Goal: Task Accomplishment & Management: Use online tool/utility

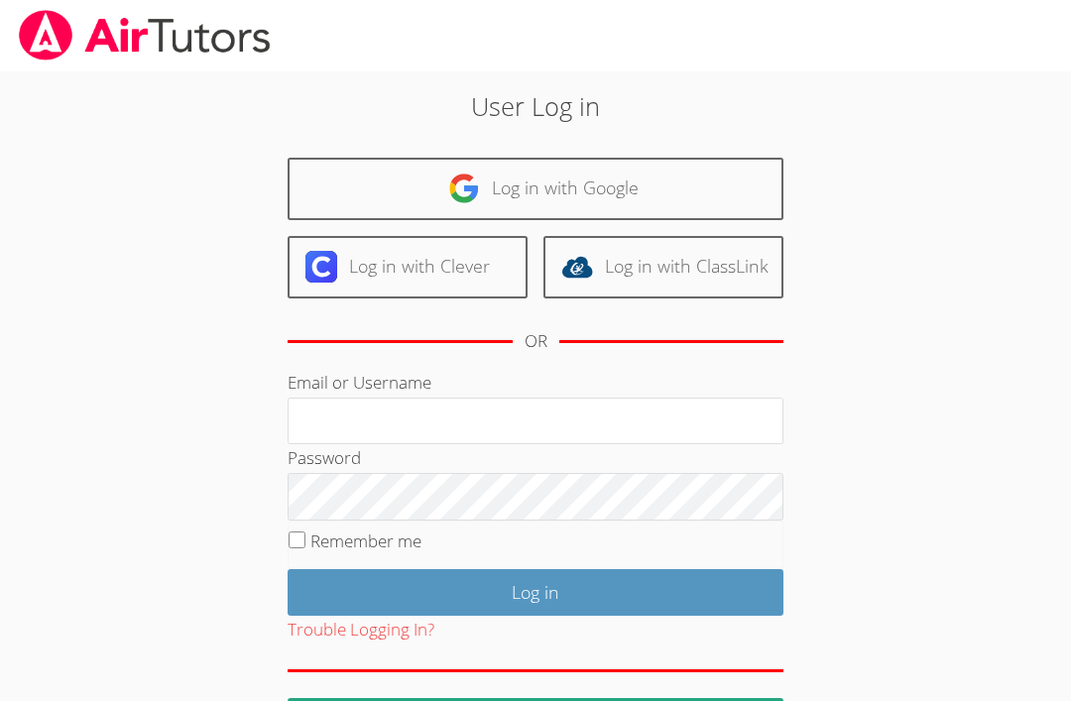
click at [617, 207] on link "Log in with Google" at bounding box center [536, 189] width 496 height 62
click at [603, 165] on link "Log in with Google" at bounding box center [536, 189] width 496 height 62
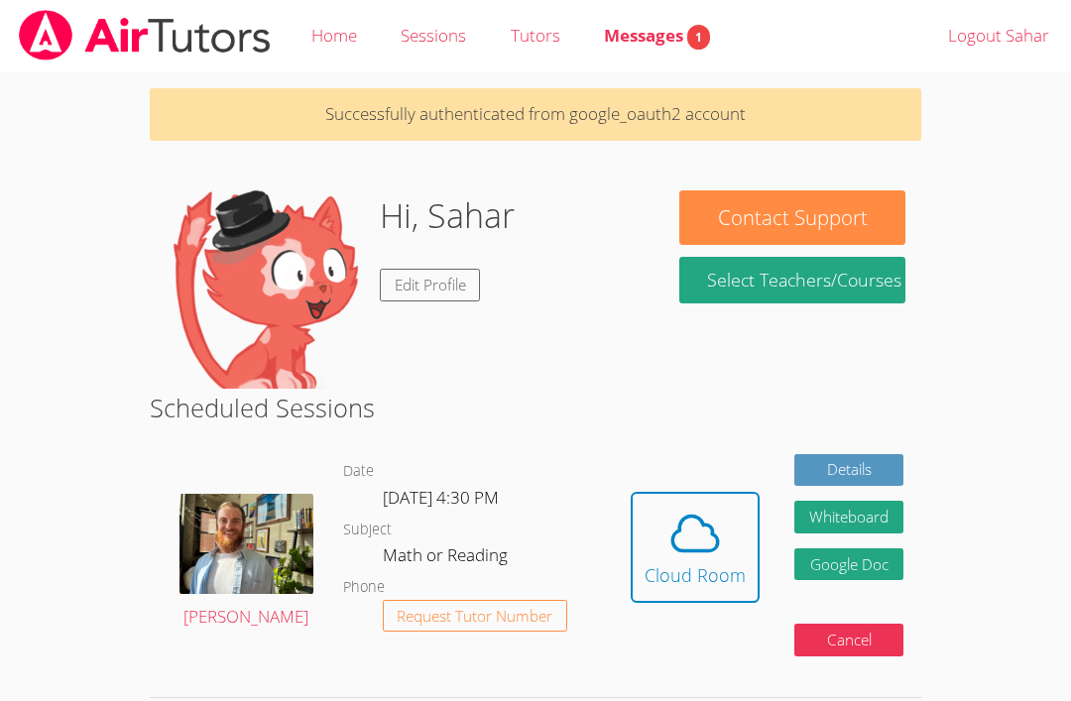
click at [716, 540] on icon at bounding box center [696, 534] width 46 height 35
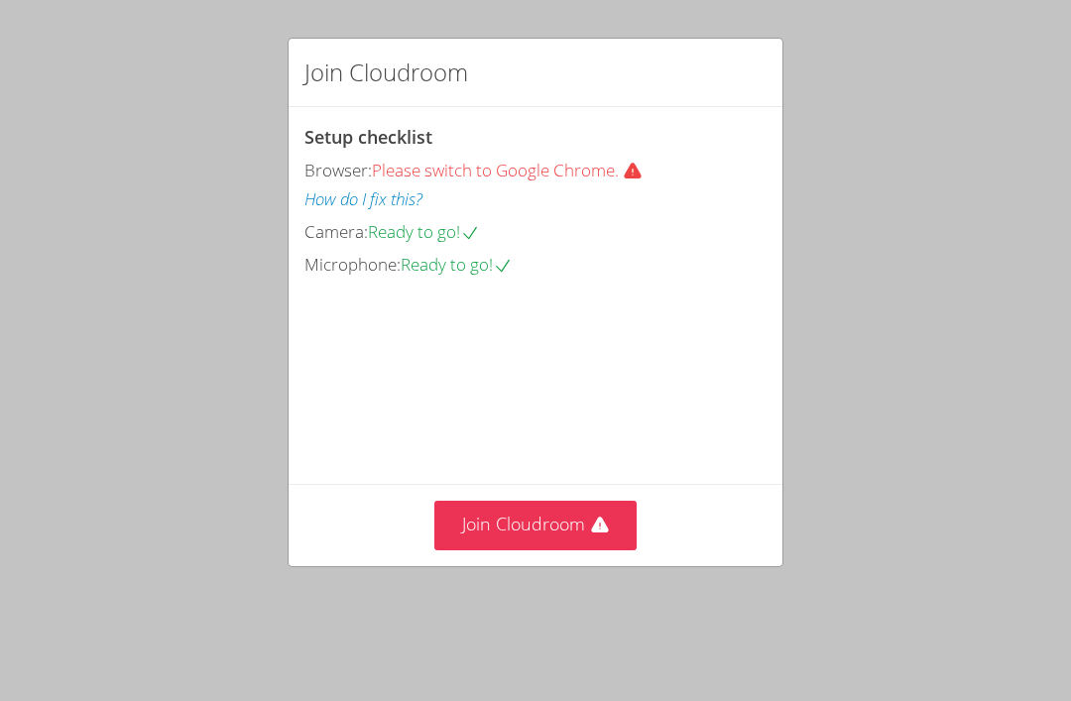
click at [566, 540] on button "Join Cloudroom" at bounding box center [535, 525] width 203 height 49
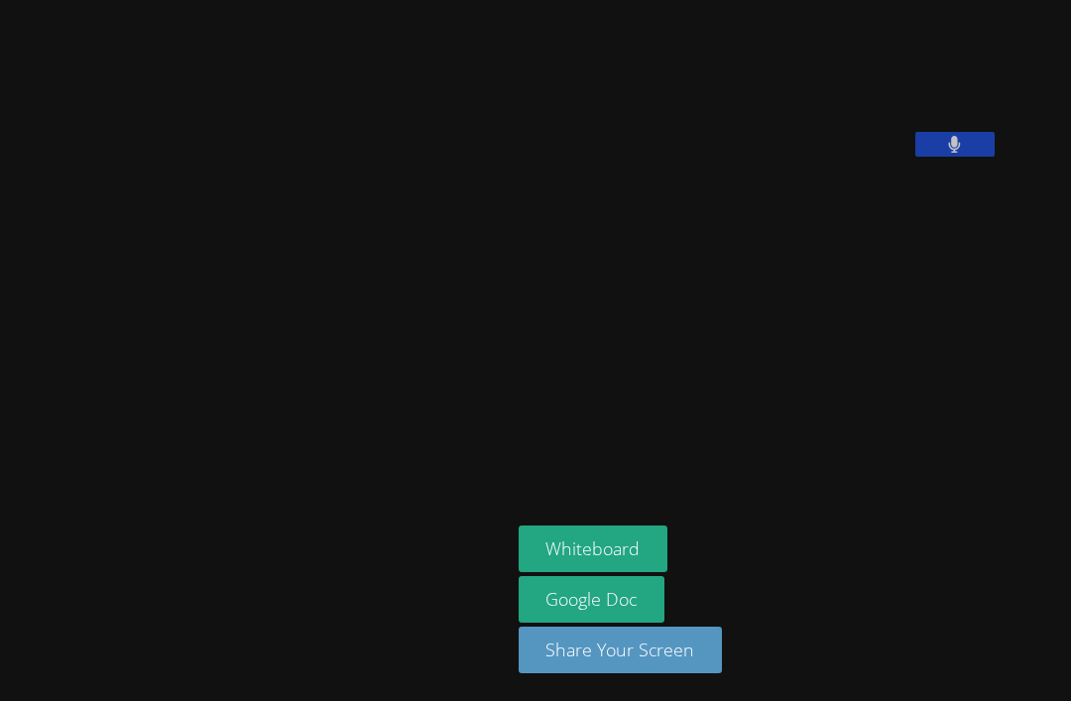
click at [803, 422] on aside "Sahar Chocron Whiteboard Google Doc Share Your Screen" at bounding box center [759, 350] width 496 height 701
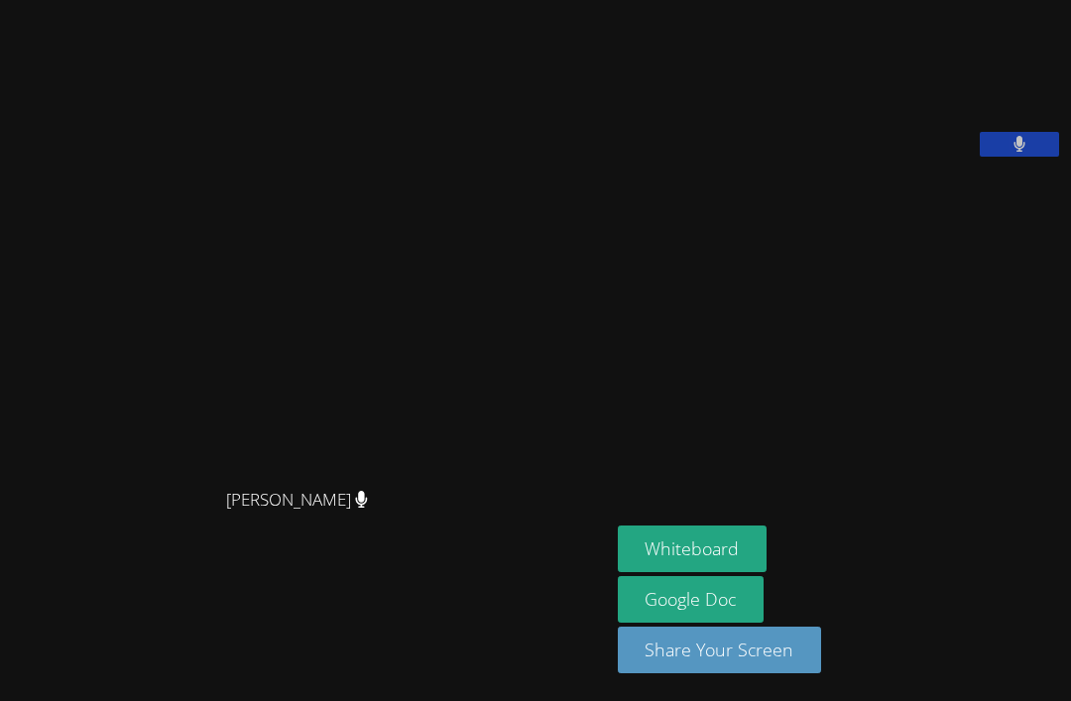
click at [618, 572] on button "Whiteboard" at bounding box center [693, 549] width 150 height 47
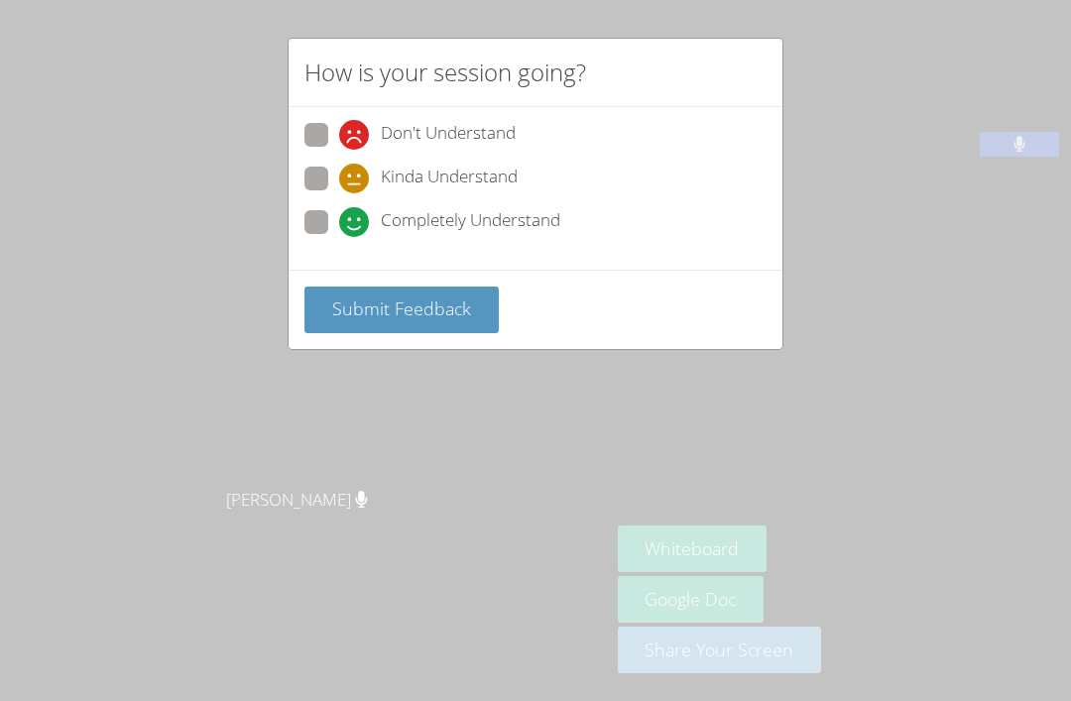
click at [451, 218] on span "Completely Understand" at bounding box center [471, 222] width 180 height 30
click at [356, 218] on input "Completely Understand" at bounding box center [347, 218] width 17 height 17
radio input "true"
click at [356, 182] on icon at bounding box center [354, 179] width 30 height 30
click at [356, 182] on input "Kinda Understand" at bounding box center [347, 175] width 17 height 17
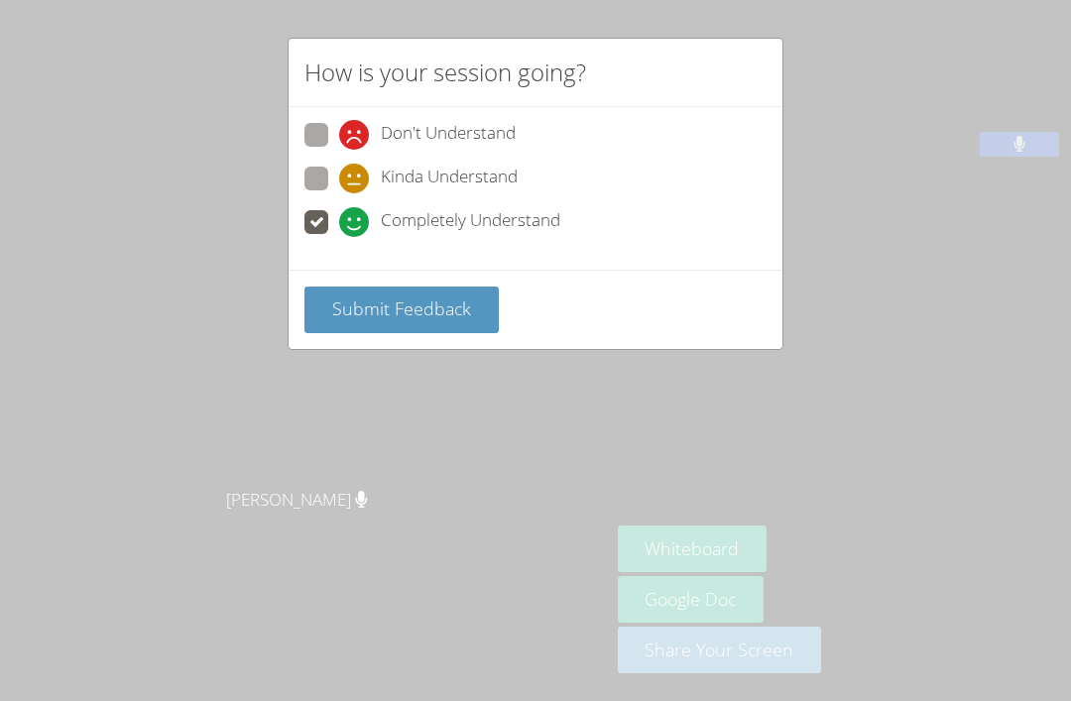
radio input "true"
click at [435, 315] on span "Submit Feedback" at bounding box center [401, 309] width 139 height 24
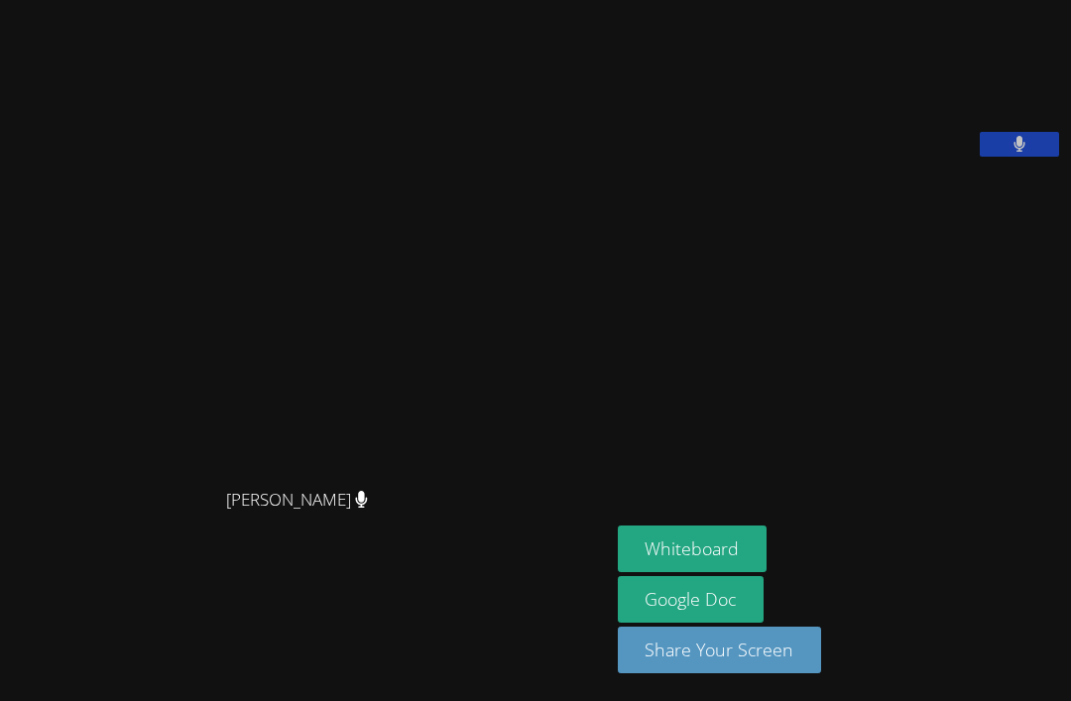
click at [396, 218] on video at bounding box center [305, 311] width 298 height 334
click at [808, 549] on aside "Sahar Chocron Whiteboard Google Doc Share Your Screen" at bounding box center [840, 350] width 461 height 701
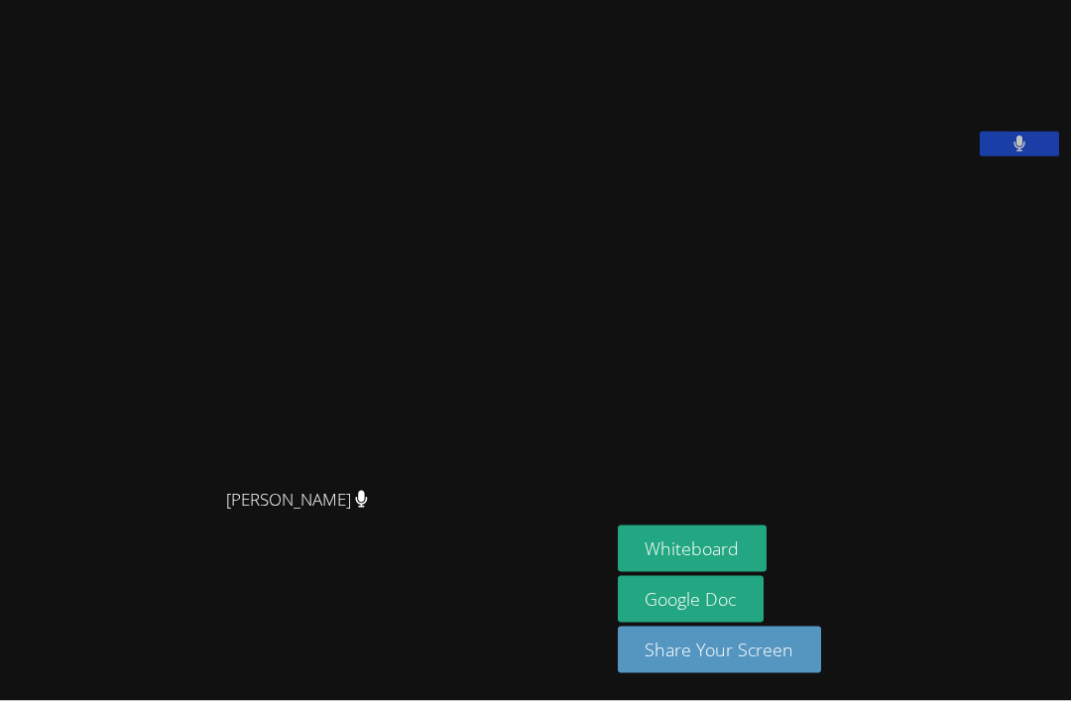
scroll to position [63, 0]
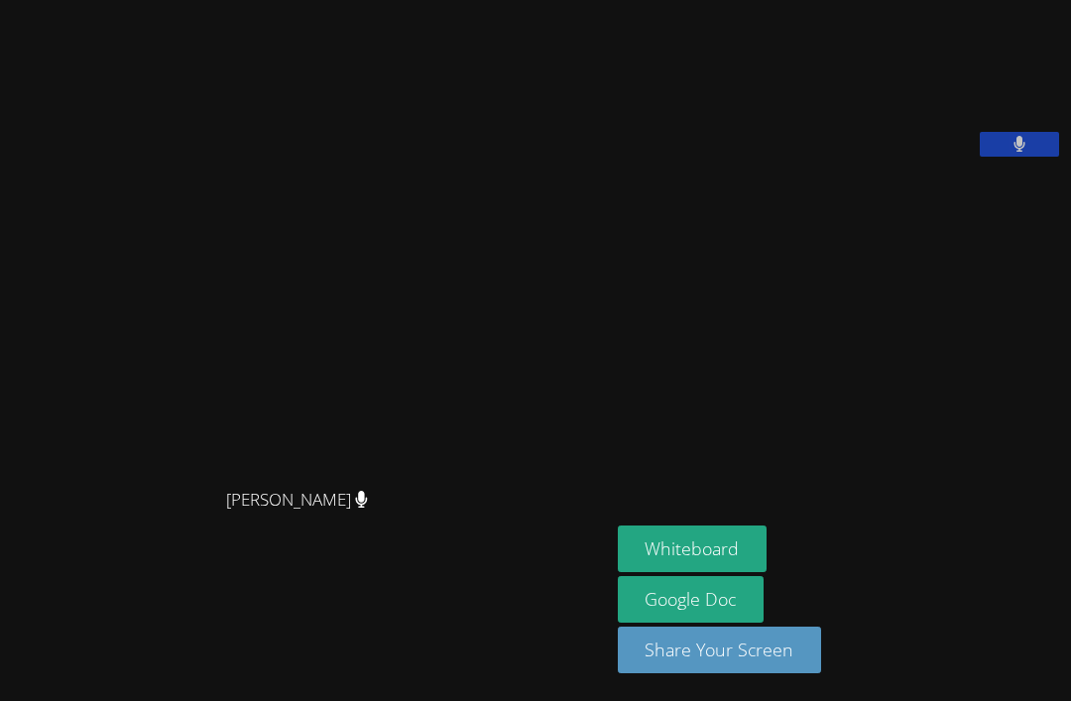
click at [912, 378] on aside "Sahar Chocron Whiteboard Google Doc Share Your Screen" at bounding box center [840, 350] width 461 height 701
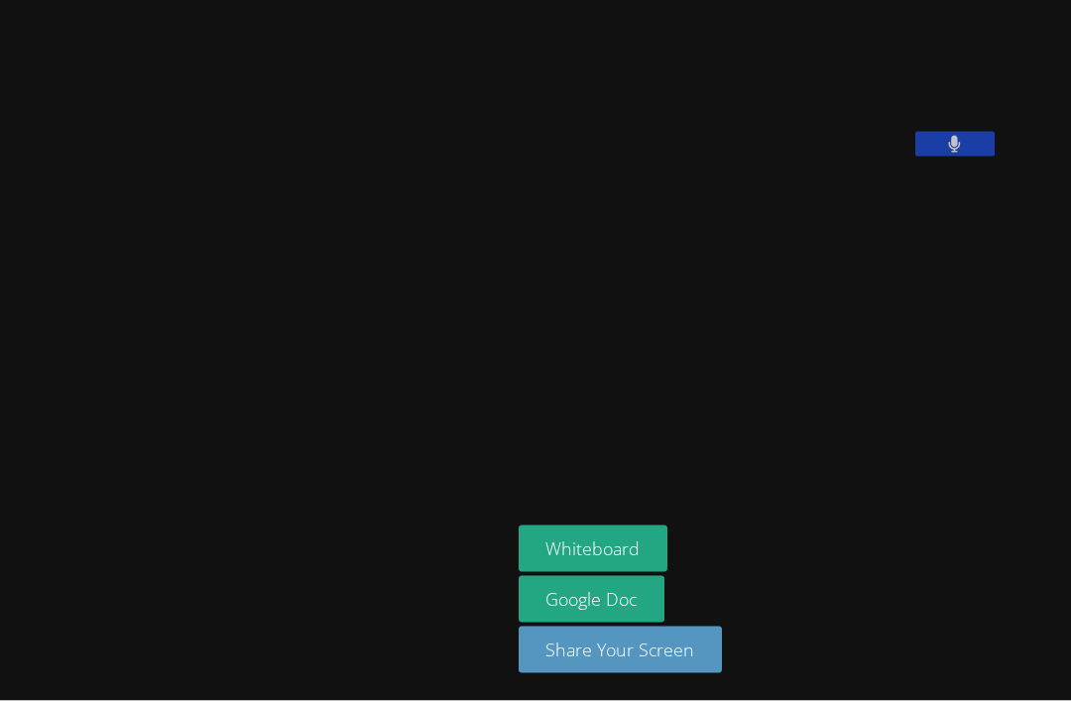
scroll to position [0, 0]
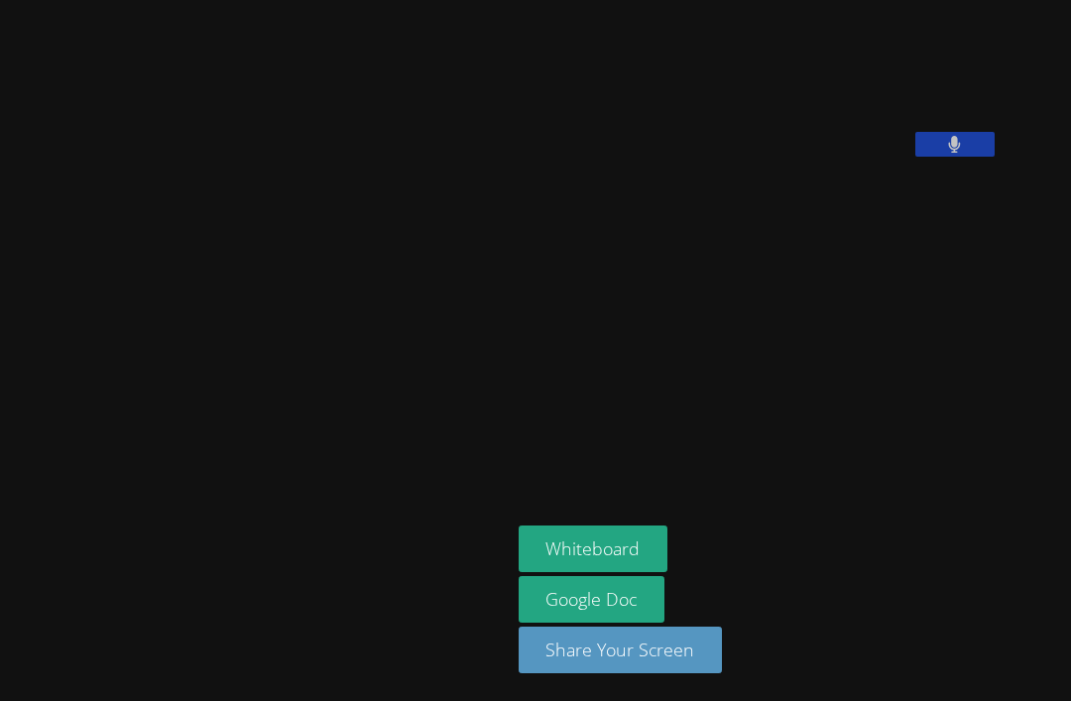
click at [916, 157] on button at bounding box center [955, 144] width 79 height 25
click at [944, 153] on icon at bounding box center [954, 144] width 21 height 17
click at [916, 157] on button at bounding box center [955, 144] width 79 height 25
click at [944, 153] on icon at bounding box center [954, 144] width 21 height 17
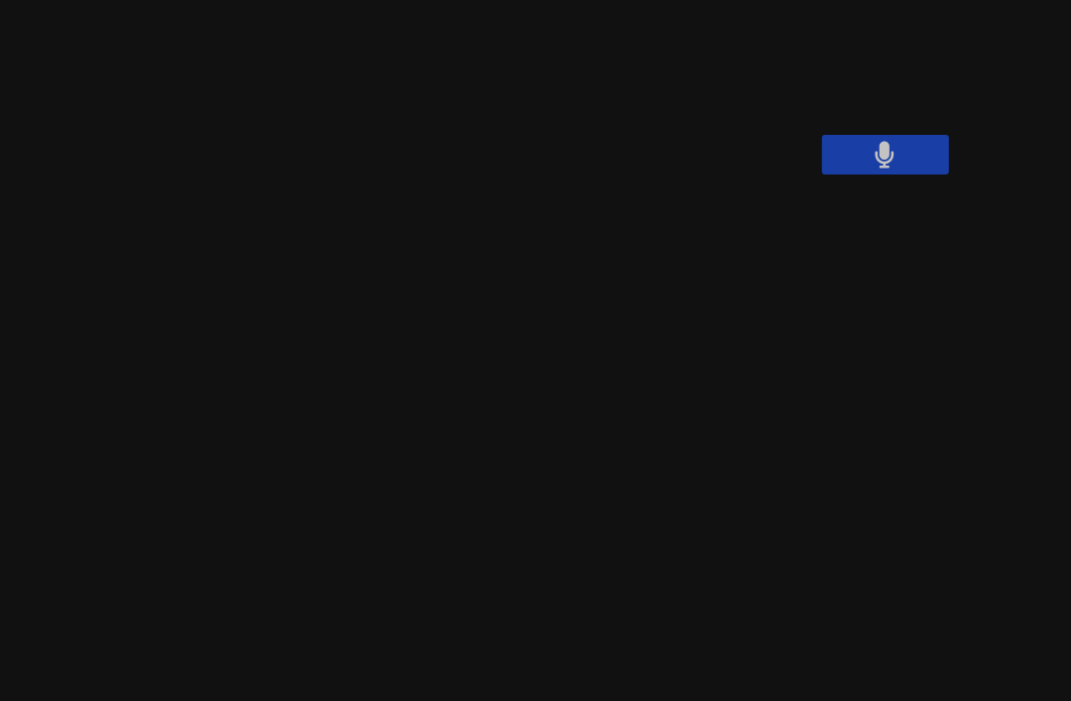
click at [916, 157] on button at bounding box center [955, 144] width 79 height 25
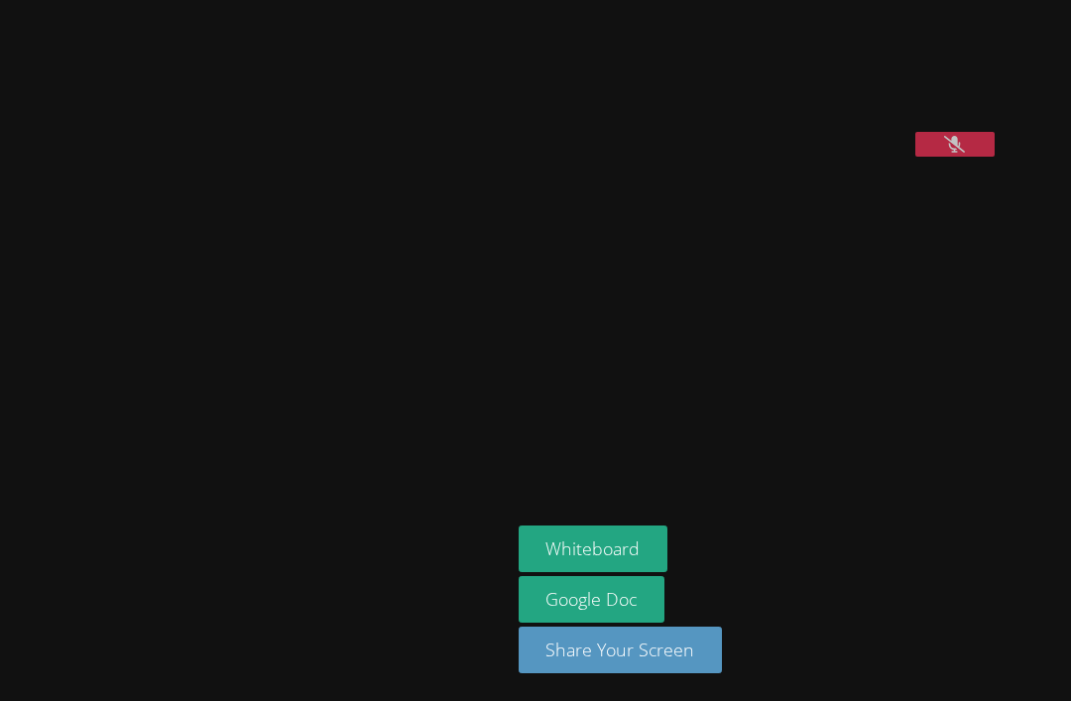
scroll to position [63, 0]
click at [521, 547] on button "Whiteboard" at bounding box center [594, 549] width 150 height 47
